Goal: Information Seeking & Learning: Learn about a topic

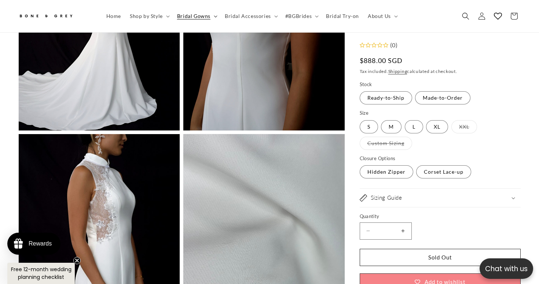
scroll to position [0, 365]
click at [214, 16] on icon at bounding box center [216, 16] width 4 height 2
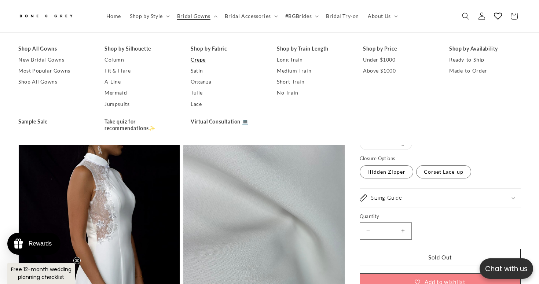
click at [199, 59] on link "Crepe" at bounding box center [227, 59] width 72 height 11
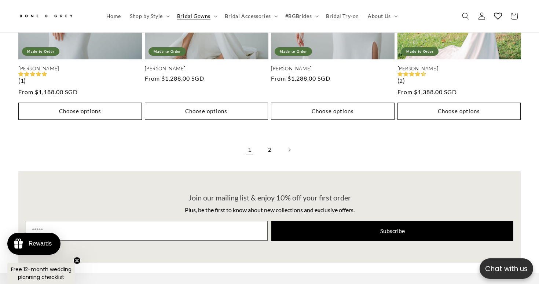
scroll to position [1633, 0]
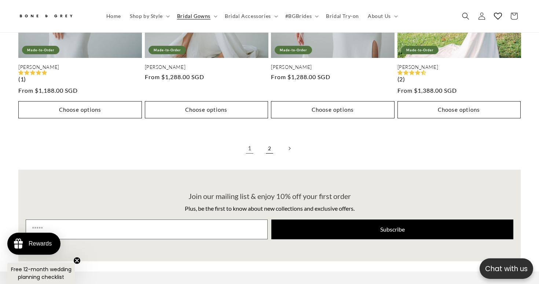
click at [271, 140] on link "2" at bounding box center [269, 148] width 16 height 16
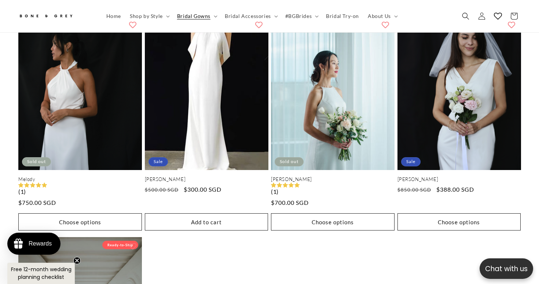
scroll to position [1065, 0]
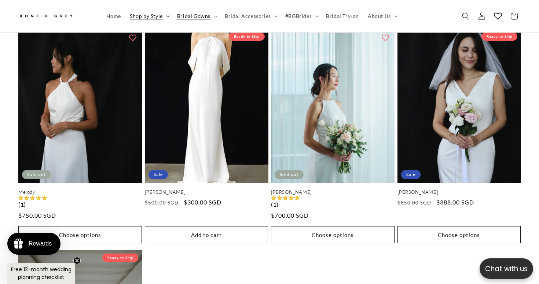
click at [167, 18] on summary "Shop by Style" at bounding box center [148, 15] width 47 height 15
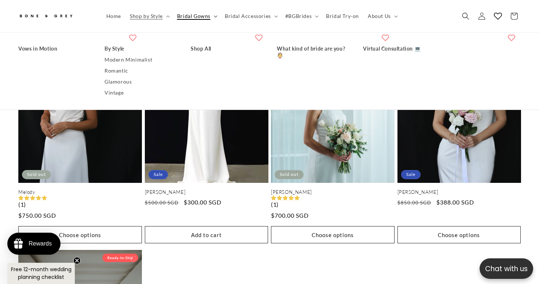
scroll to position [0, 0]
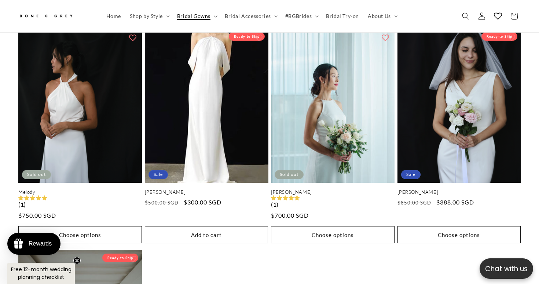
click at [216, 17] on icon at bounding box center [216, 16] width 4 height 2
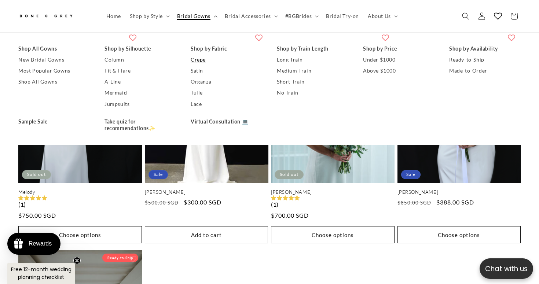
click at [216, 17] on icon at bounding box center [216, 16] width 4 height 2
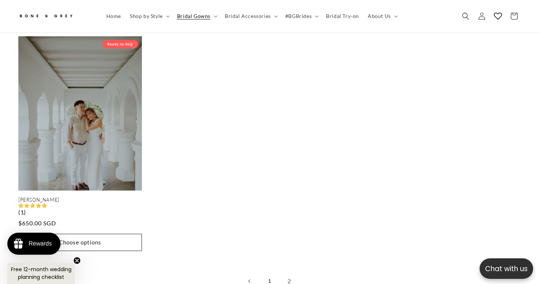
scroll to position [1295, 0]
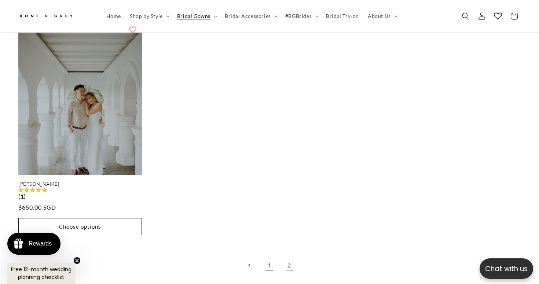
click at [270, 257] on link "1" at bounding box center [269, 265] width 16 height 16
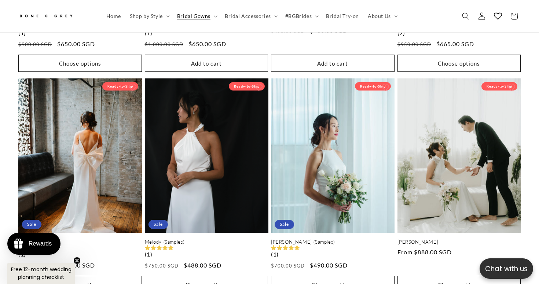
scroll to position [0, 183]
click at [166, 18] on summary "Shop by Style" at bounding box center [148, 15] width 47 height 15
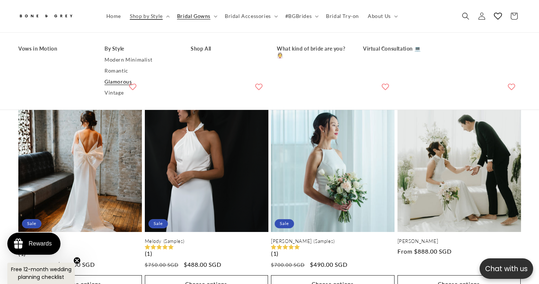
scroll to position [1018, 0]
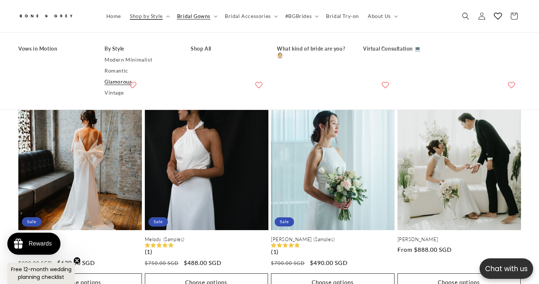
click at [121, 81] on link "Glamorous" at bounding box center [141, 82] width 72 height 11
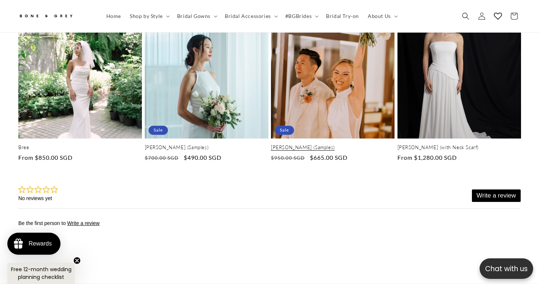
scroll to position [2556, 0]
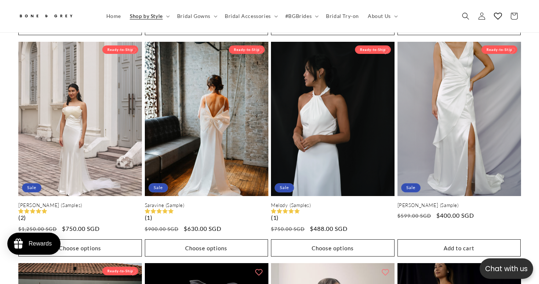
scroll to position [1116, 0]
